Goal: Task Accomplishment & Management: Manage account settings

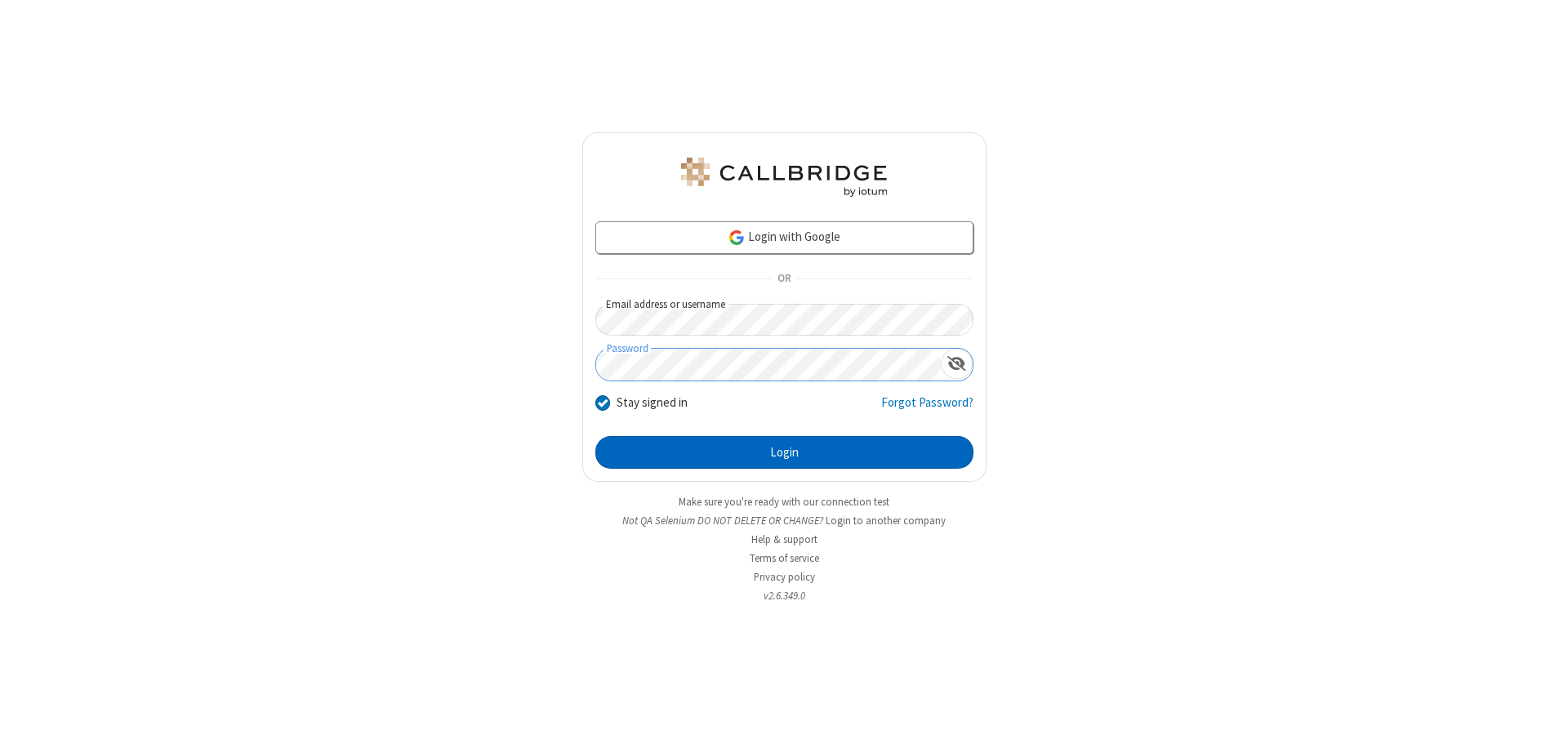
click at [784, 452] on button "Login" at bounding box center [784, 452] width 378 height 33
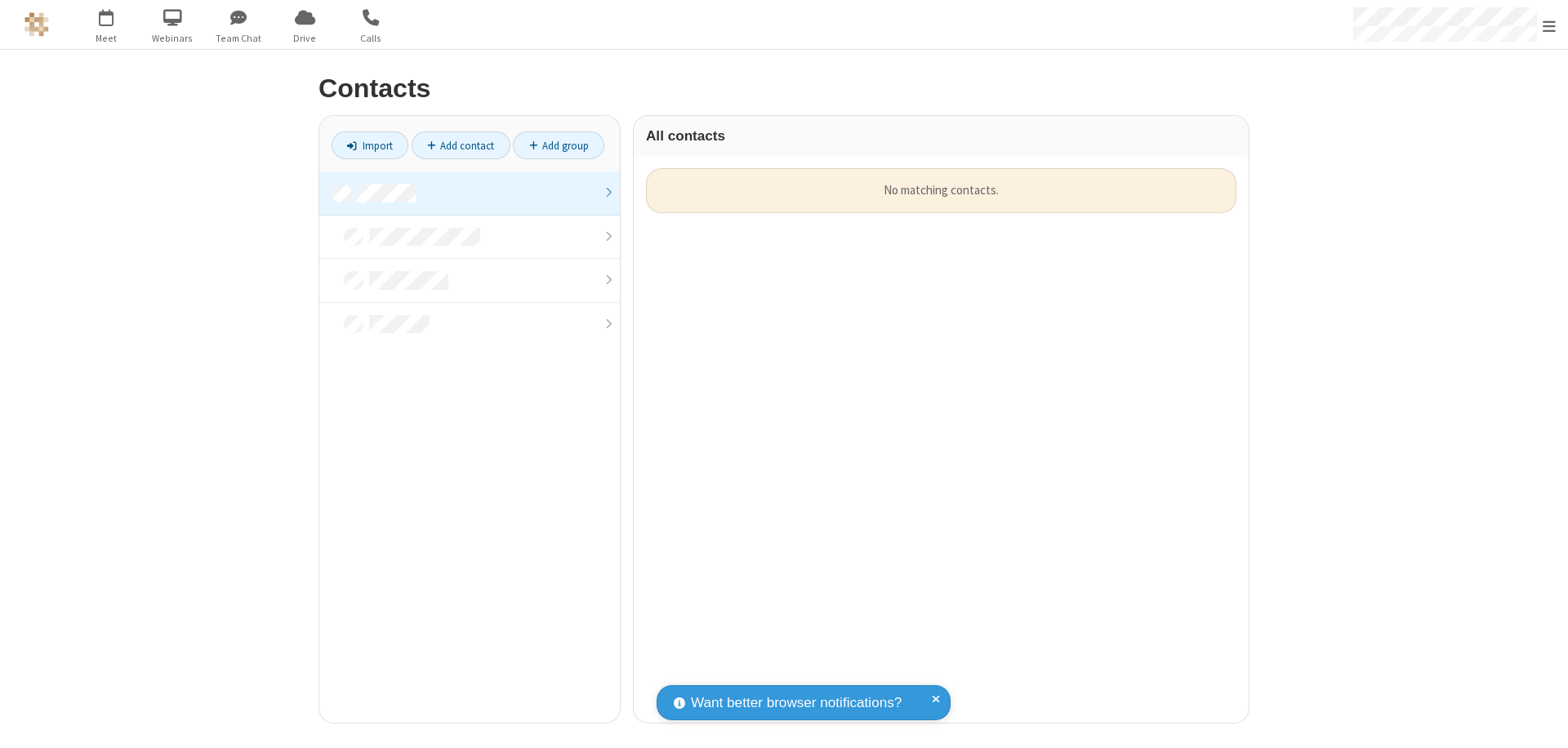
scroll to position [554, 603]
click at [461, 145] on link "Add contact" at bounding box center [461, 145] width 99 height 28
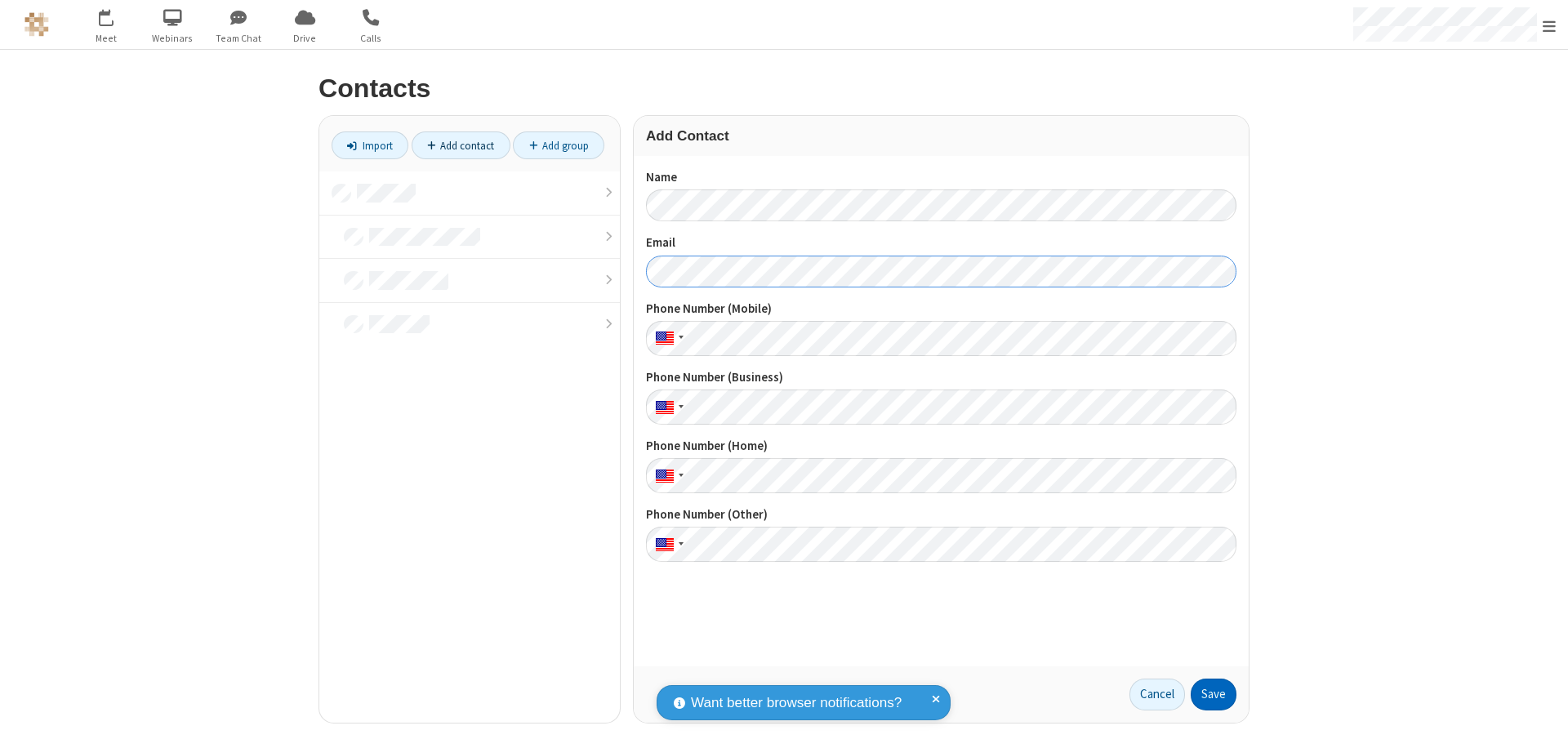
click at [1213, 694] on button "Save" at bounding box center [1213, 695] width 45 height 33
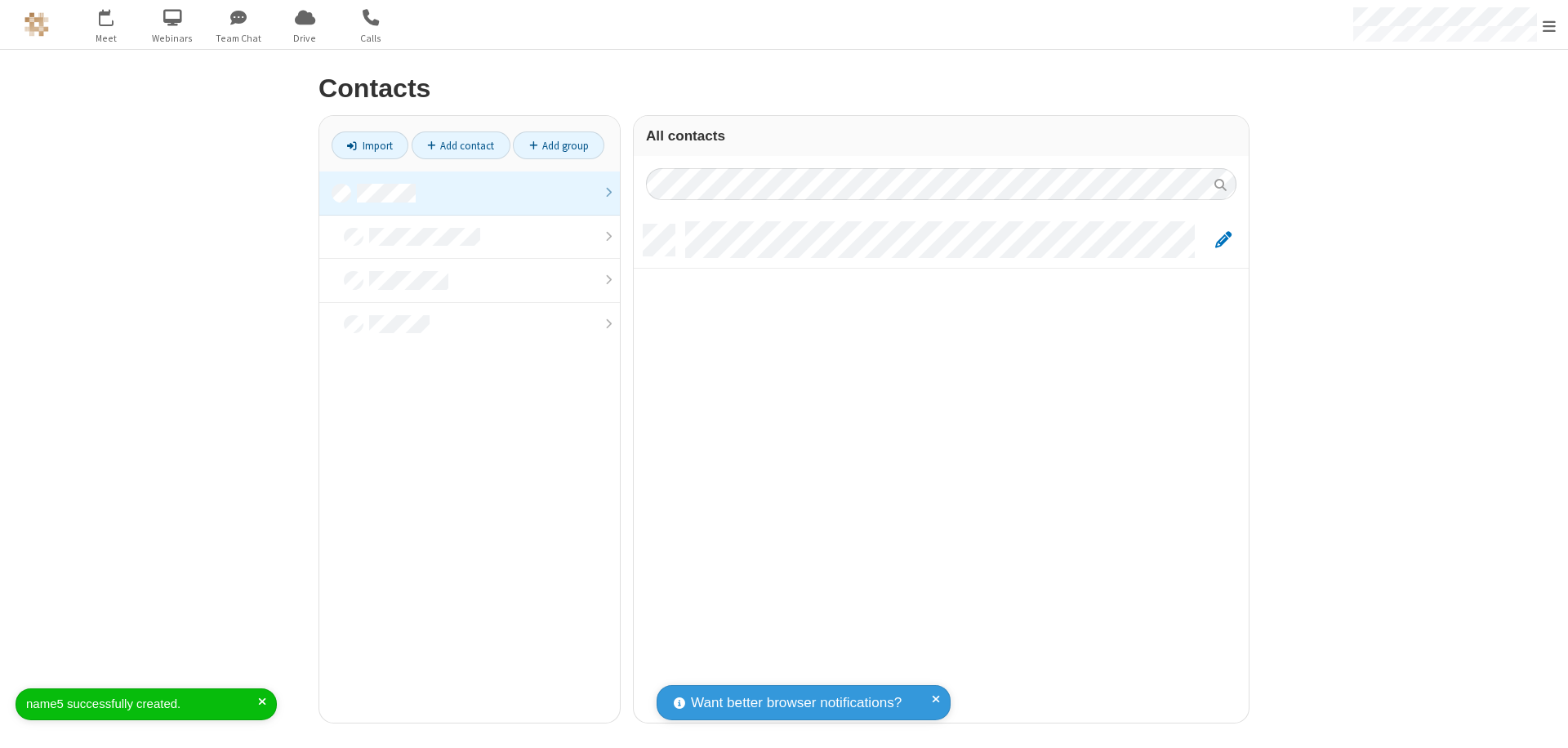
scroll to position [498, 603]
